Goal: Information Seeking & Learning: Learn about a topic

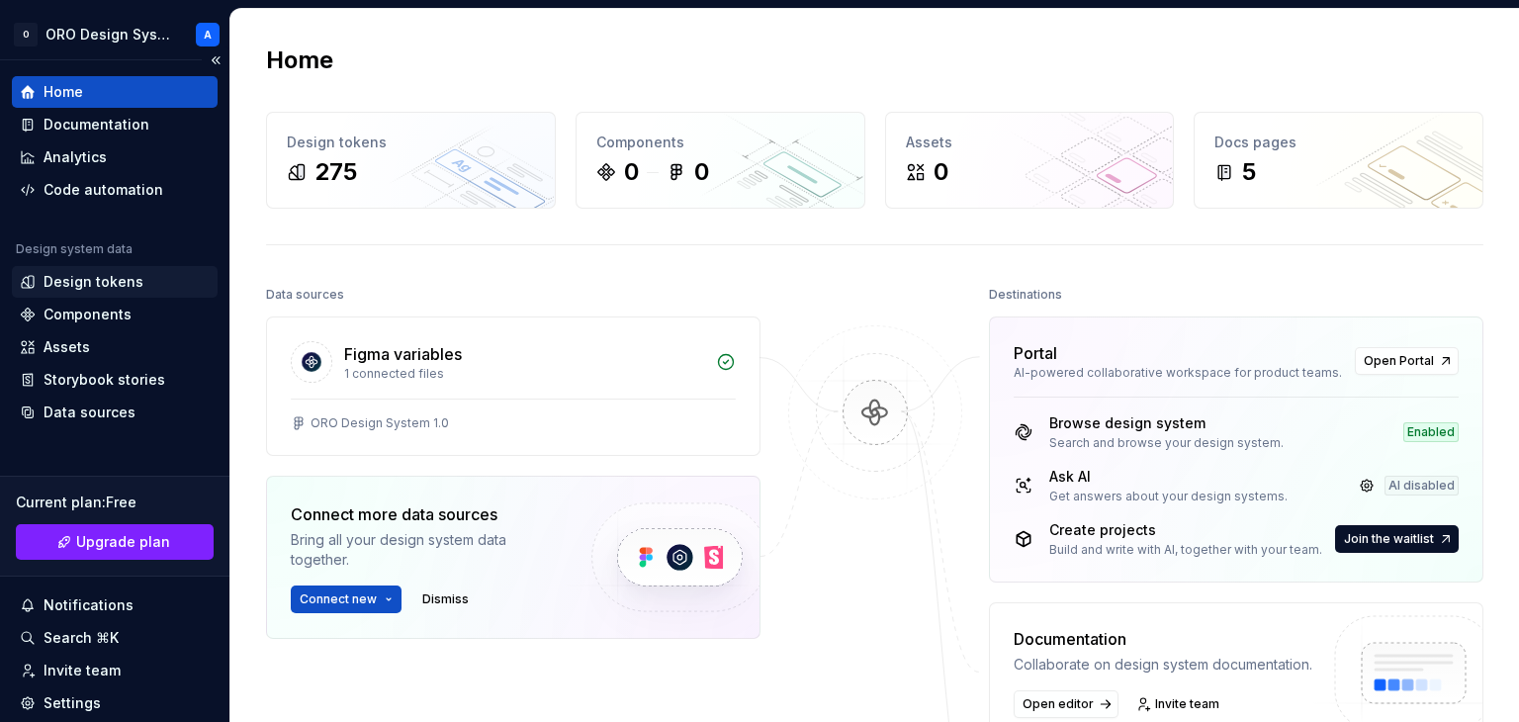
click at [91, 284] on div "Design tokens" at bounding box center [94, 282] width 100 height 20
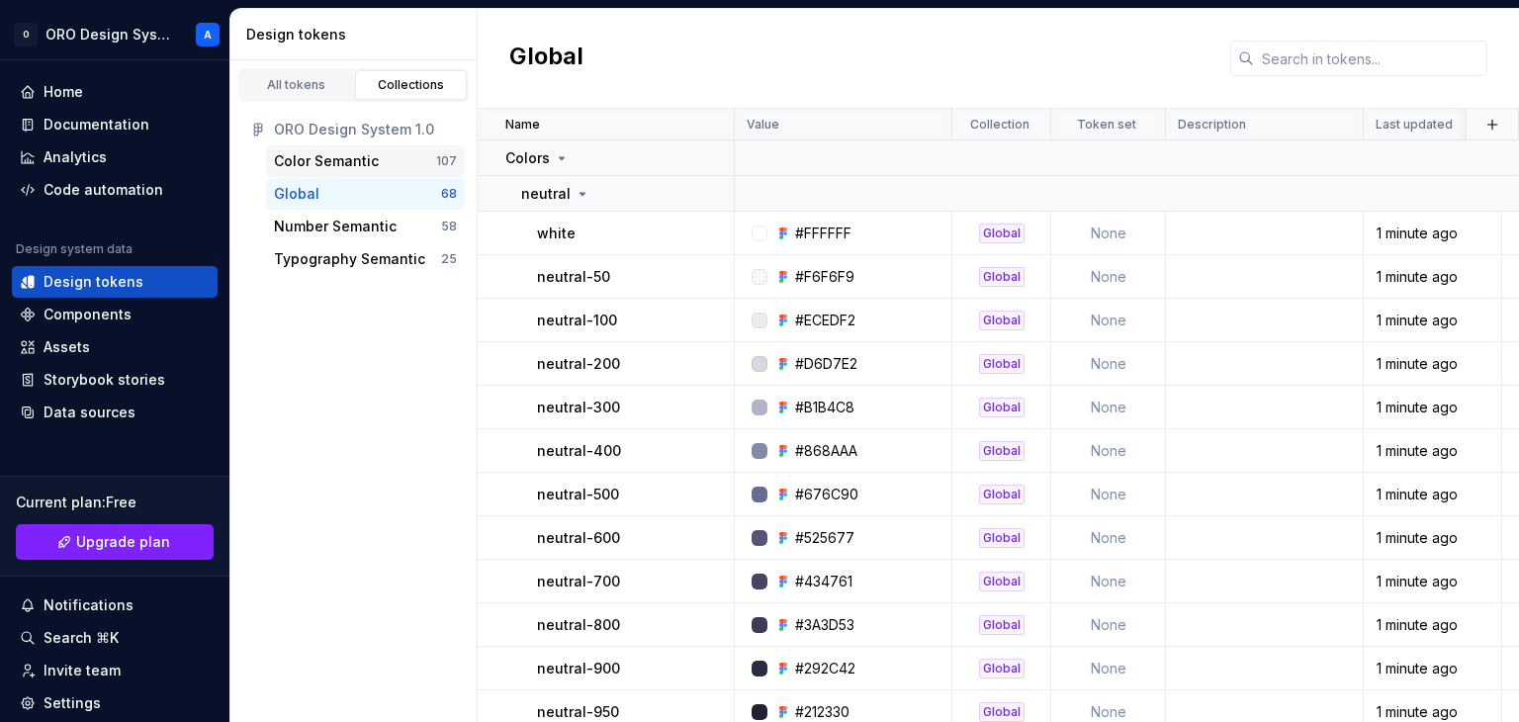
click at [333, 164] on div "Color Semantic" at bounding box center [326, 161] width 105 height 20
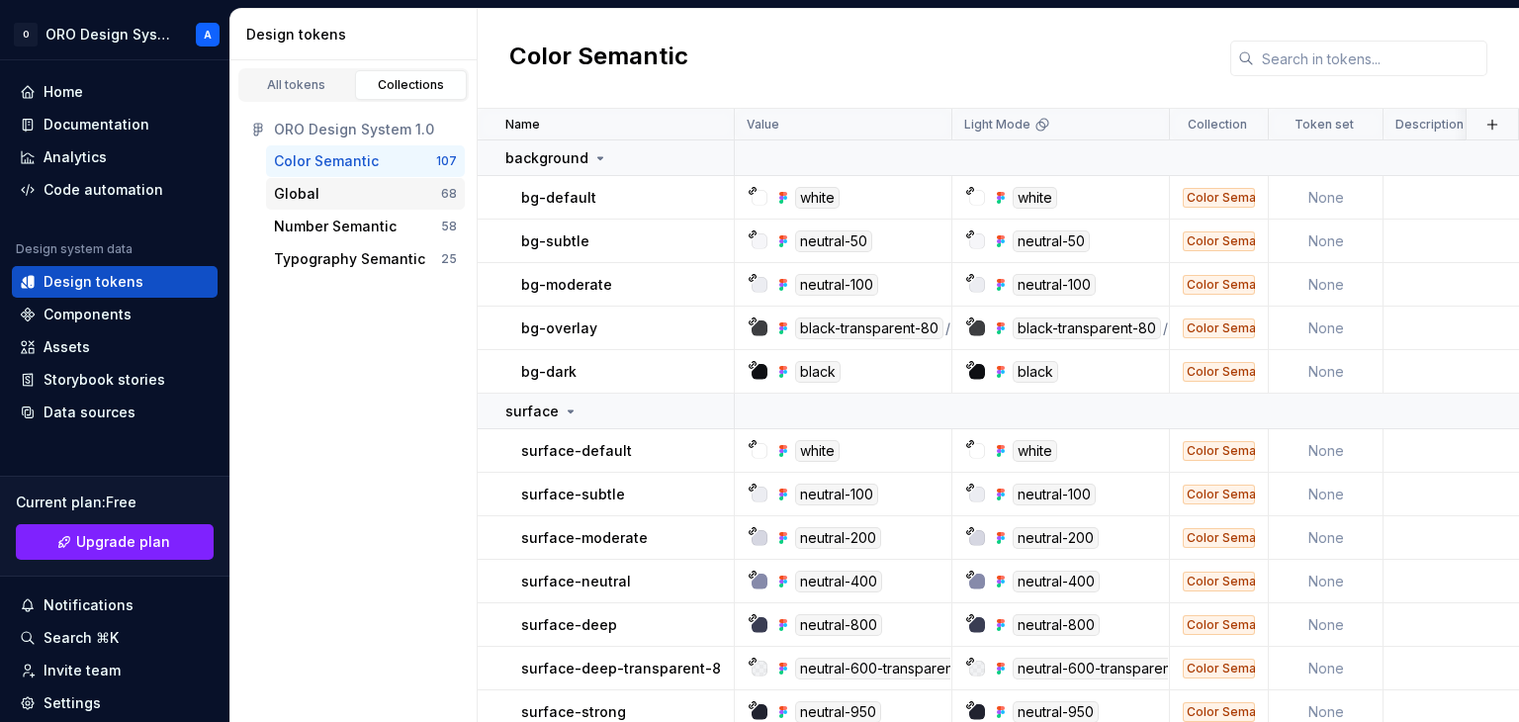
click at [340, 200] on div "Global" at bounding box center [357, 194] width 167 height 20
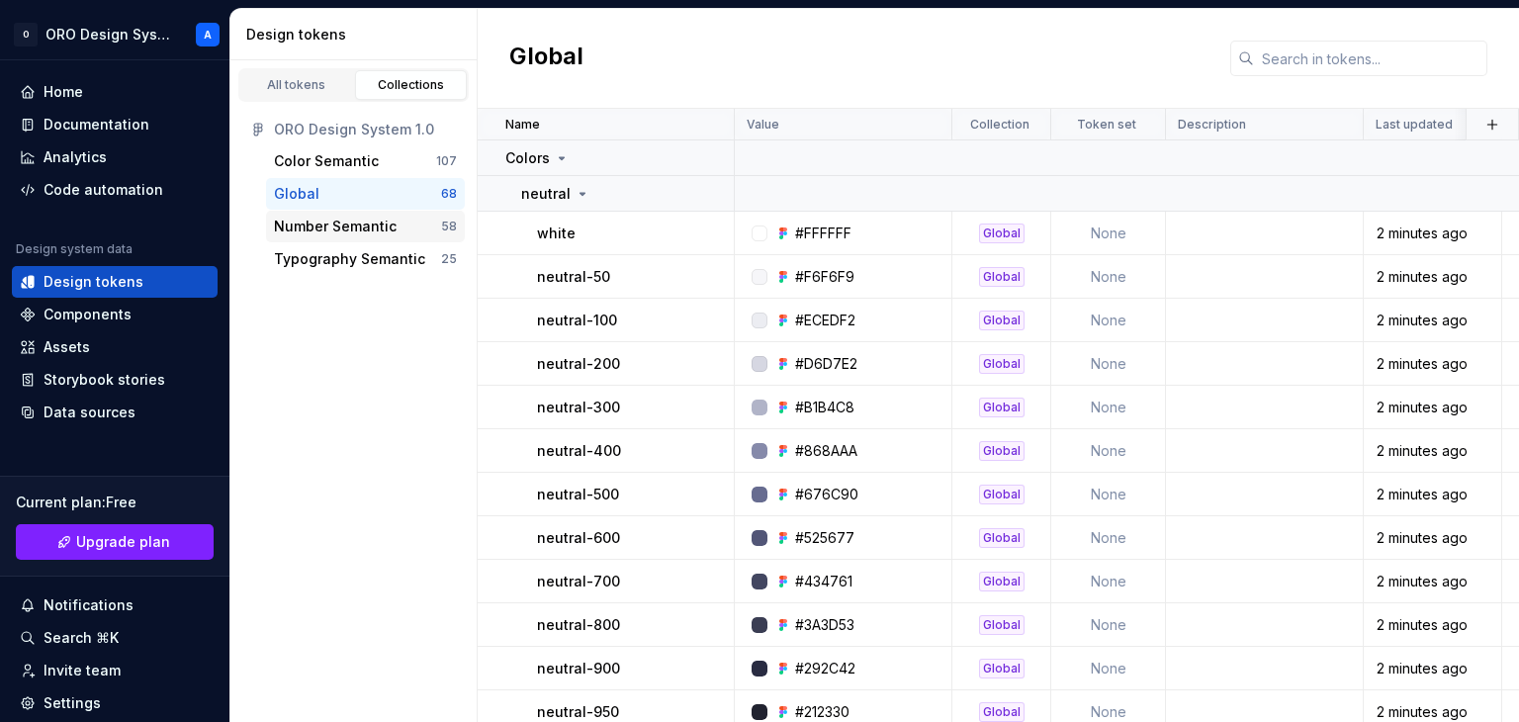
click at [342, 224] on div "Number Semantic" at bounding box center [335, 227] width 123 height 20
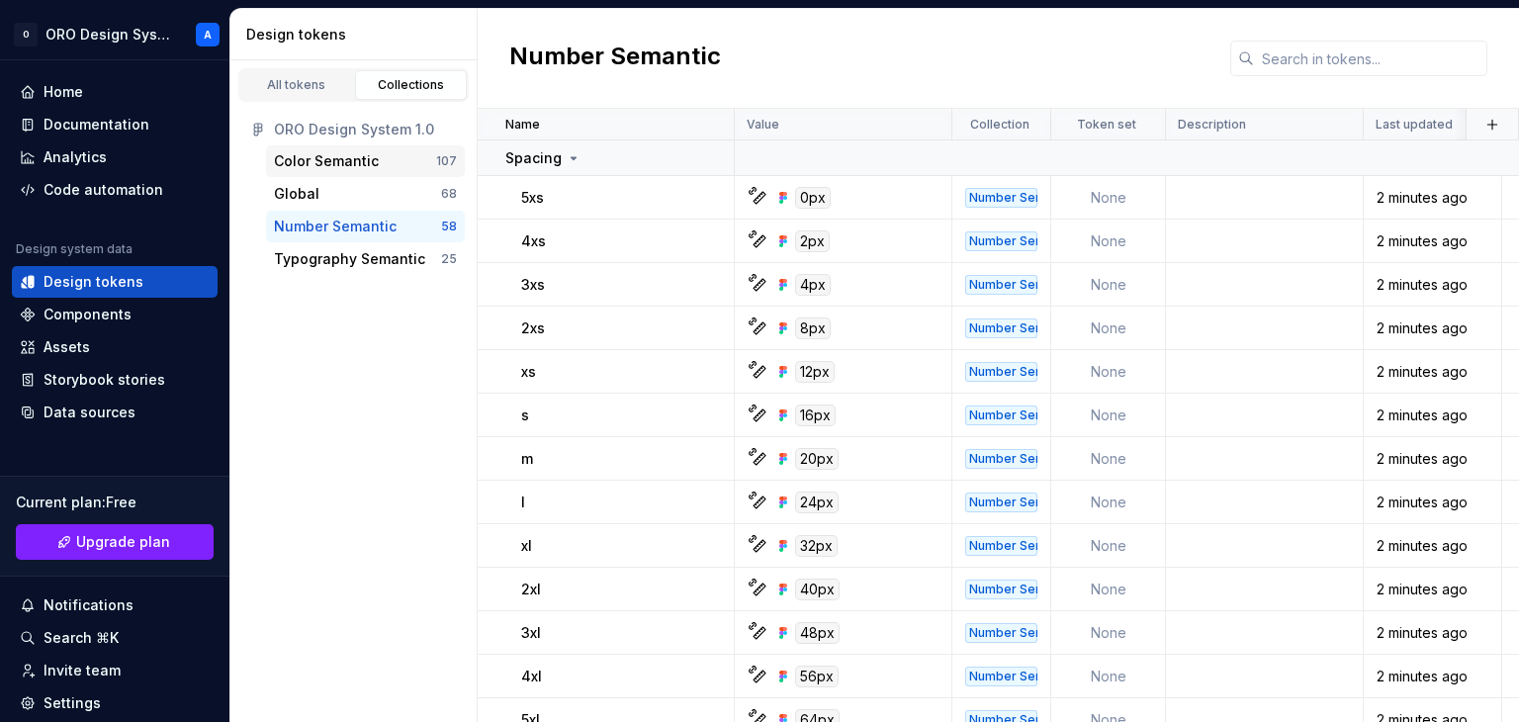
click at [344, 169] on div "Color Semantic" at bounding box center [326, 161] width 105 height 20
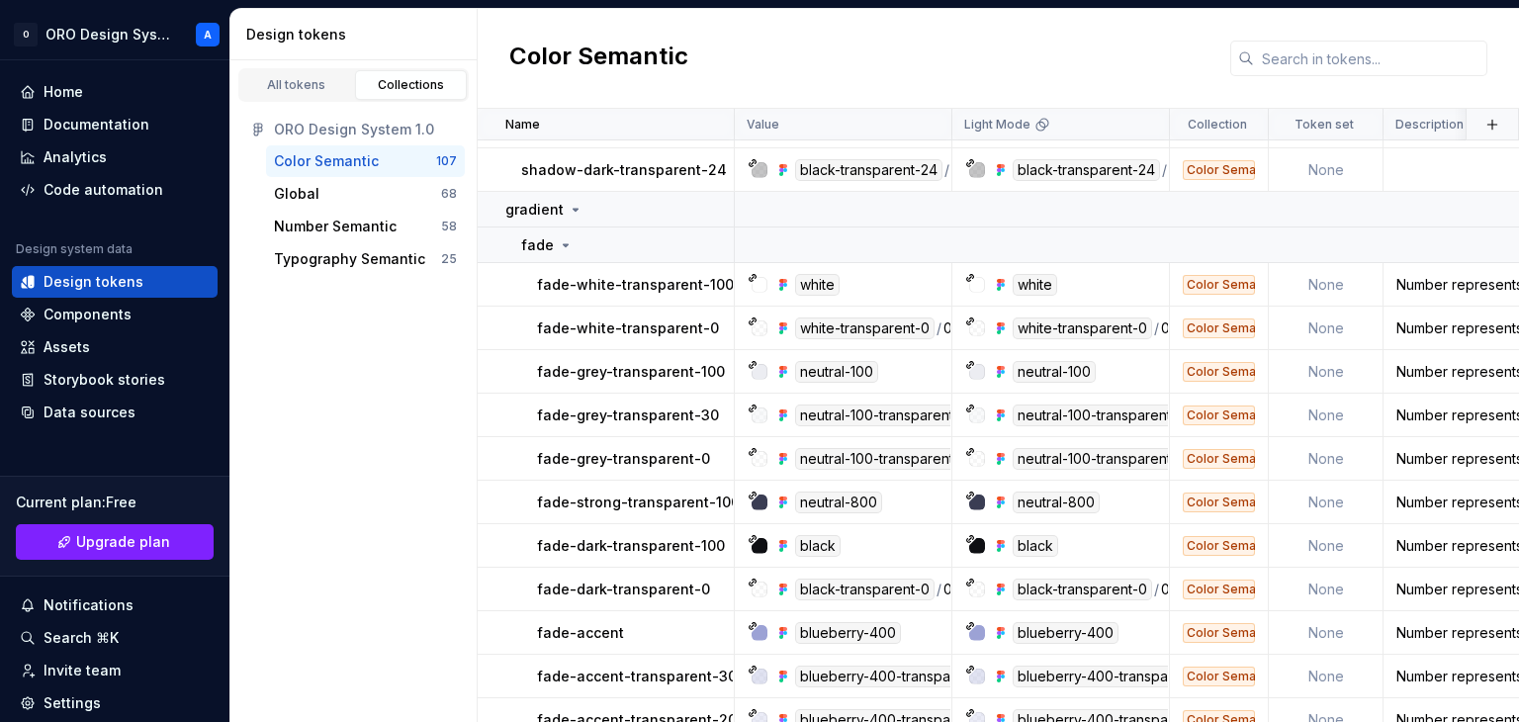
scroll to position [2670, 0]
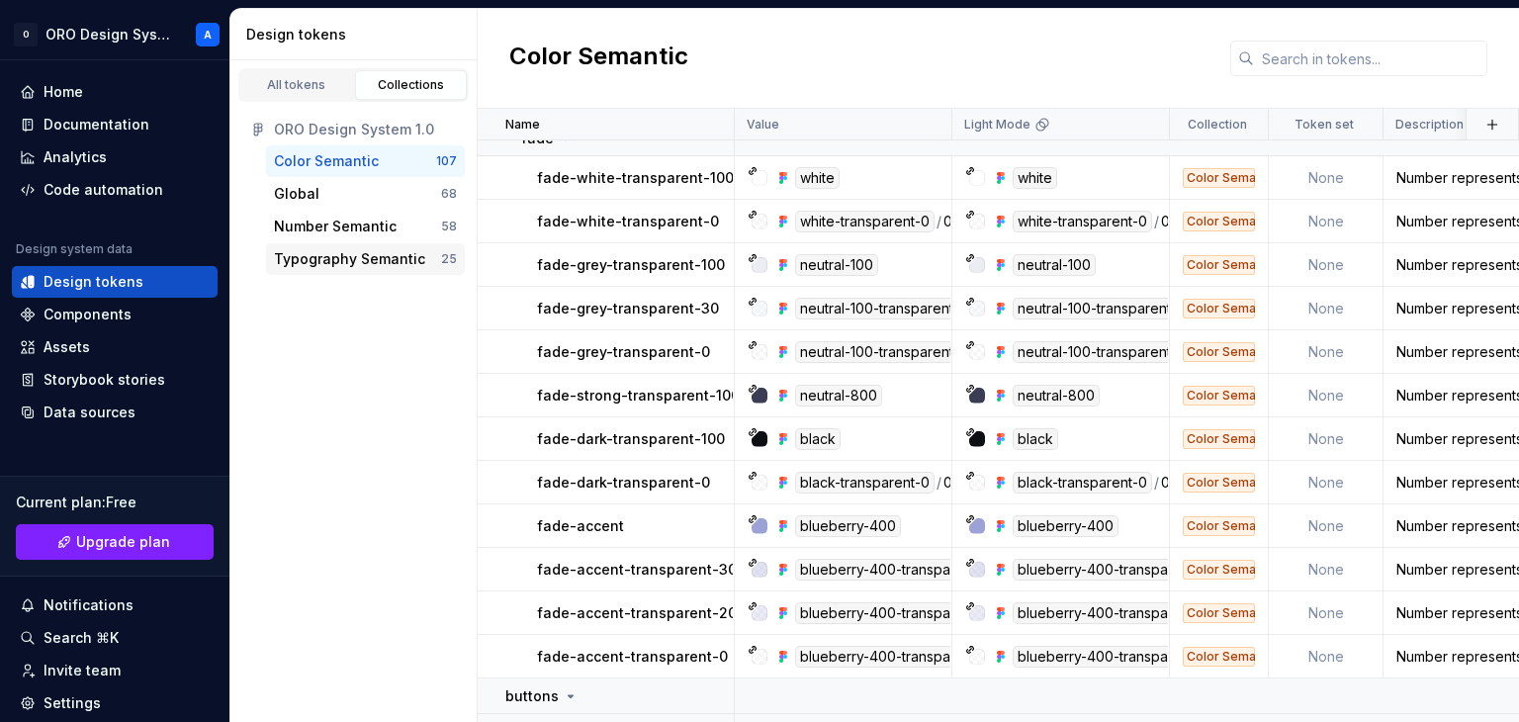
click at [371, 258] on div "Typography Semantic" at bounding box center [349, 259] width 151 height 20
